Goal: Task Accomplishment & Management: Use online tool/utility

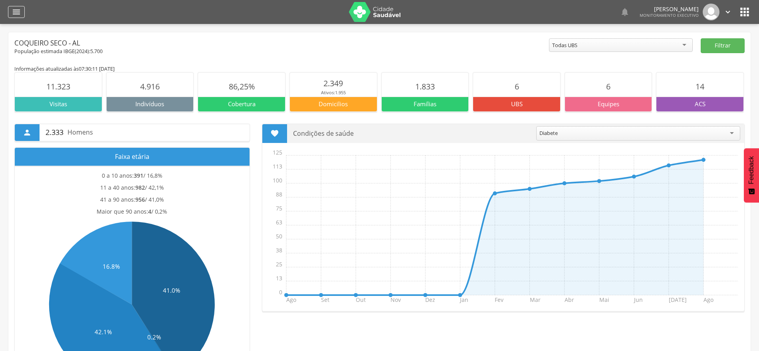
click at [12, 14] on icon "" at bounding box center [17, 12] width 10 height 10
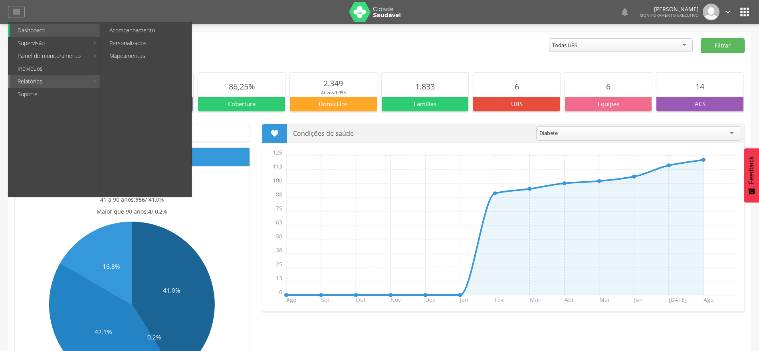
click at [39, 81] on link "Relatórios" at bounding box center [49, 81] width 79 height 13
click at [127, 44] on link "Personalizados" at bounding box center [146, 43] width 90 height 13
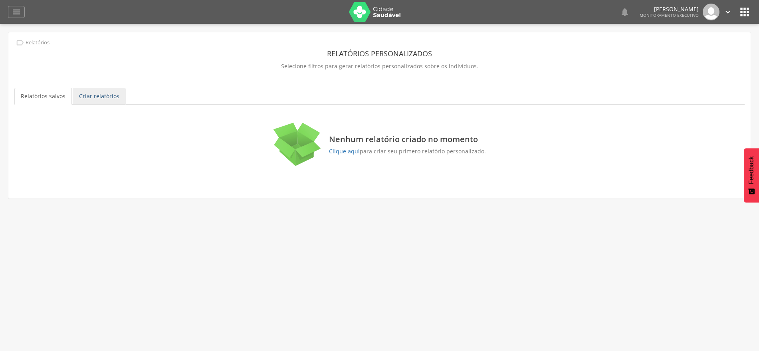
click at [105, 96] on link "Criar relatórios" at bounding box center [99, 96] width 53 height 17
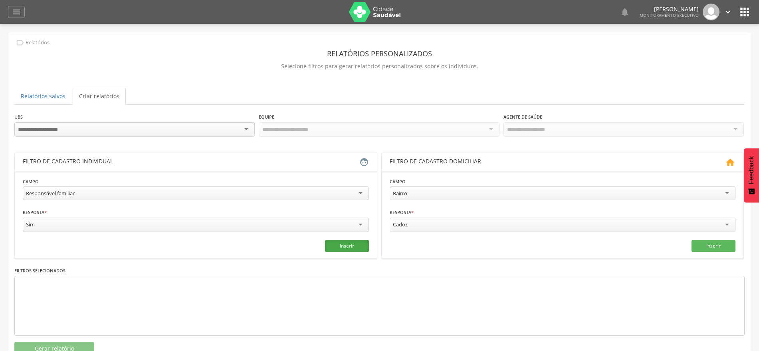
click at [362, 244] on button "Inserir" at bounding box center [347, 246] width 44 height 12
click at [87, 346] on button "Gerar relatório" at bounding box center [54, 349] width 80 height 14
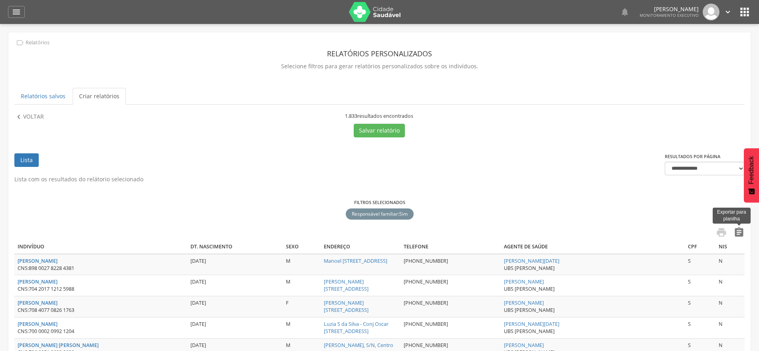
click at [740, 231] on icon "" at bounding box center [738, 232] width 11 height 11
click at [33, 115] on p "Voltar" at bounding box center [33, 117] width 21 height 9
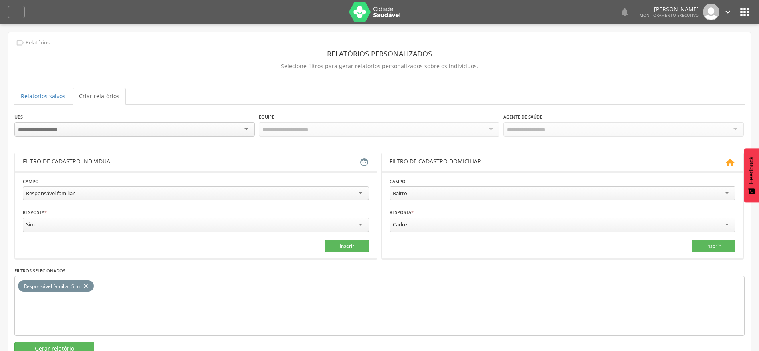
click at [87, 284] on icon "close" at bounding box center [86, 286] width 8 height 12
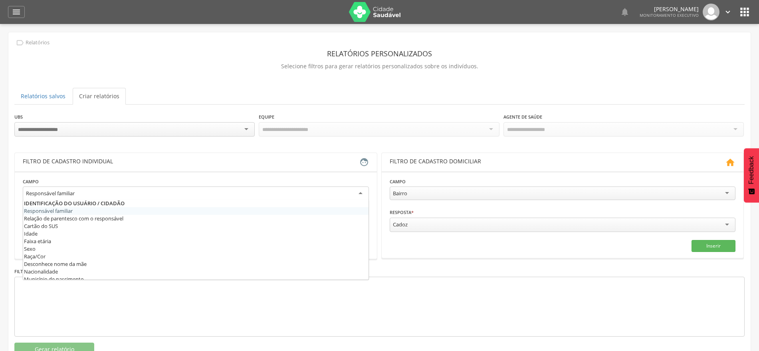
click at [362, 193] on div "Responsável familiar" at bounding box center [196, 193] width 346 height 14
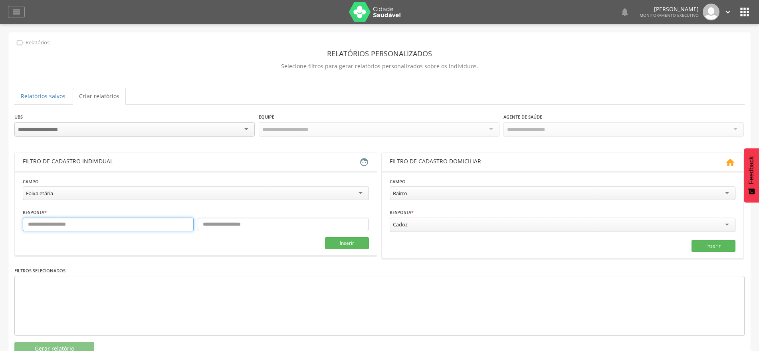
click at [141, 226] on input "text" at bounding box center [108, 225] width 171 height 14
type input "*"
click at [269, 225] on input "text" at bounding box center [283, 225] width 171 height 14
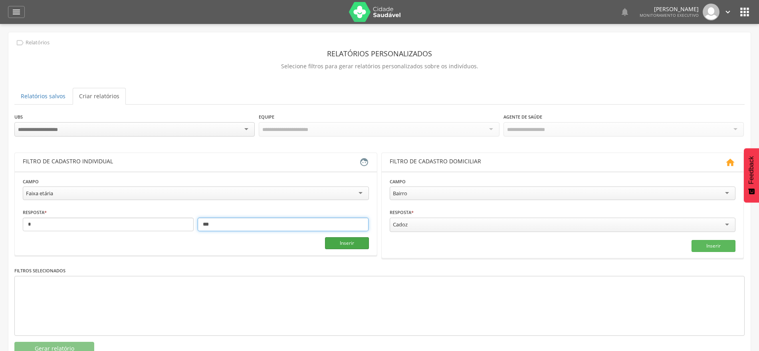
type input "***"
click at [345, 244] on button "Inserir" at bounding box center [347, 243] width 44 height 12
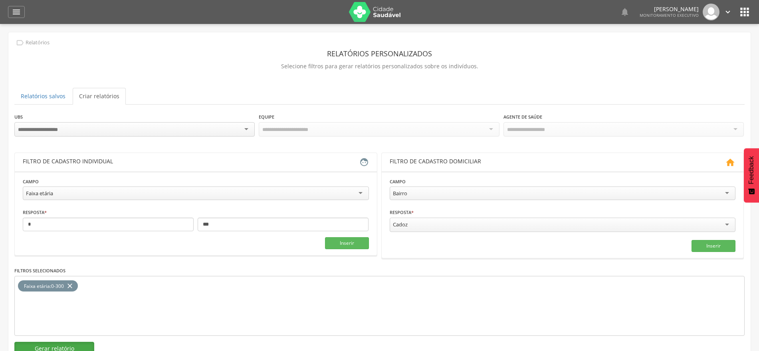
click at [87, 345] on button "Gerar relatório" at bounding box center [54, 349] width 80 height 14
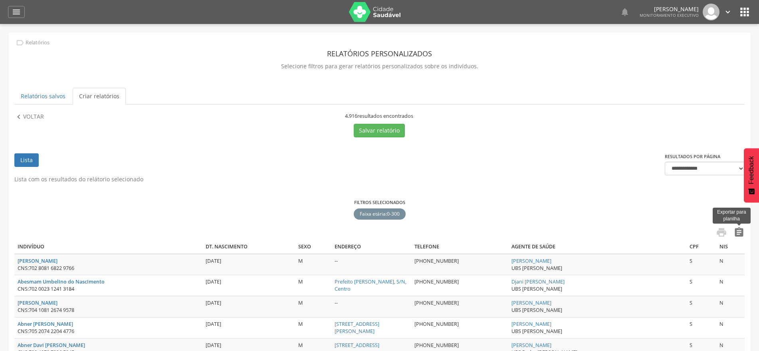
click at [741, 232] on icon "" at bounding box center [738, 232] width 11 height 11
